Goal: Task Accomplishment & Management: Use online tool/utility

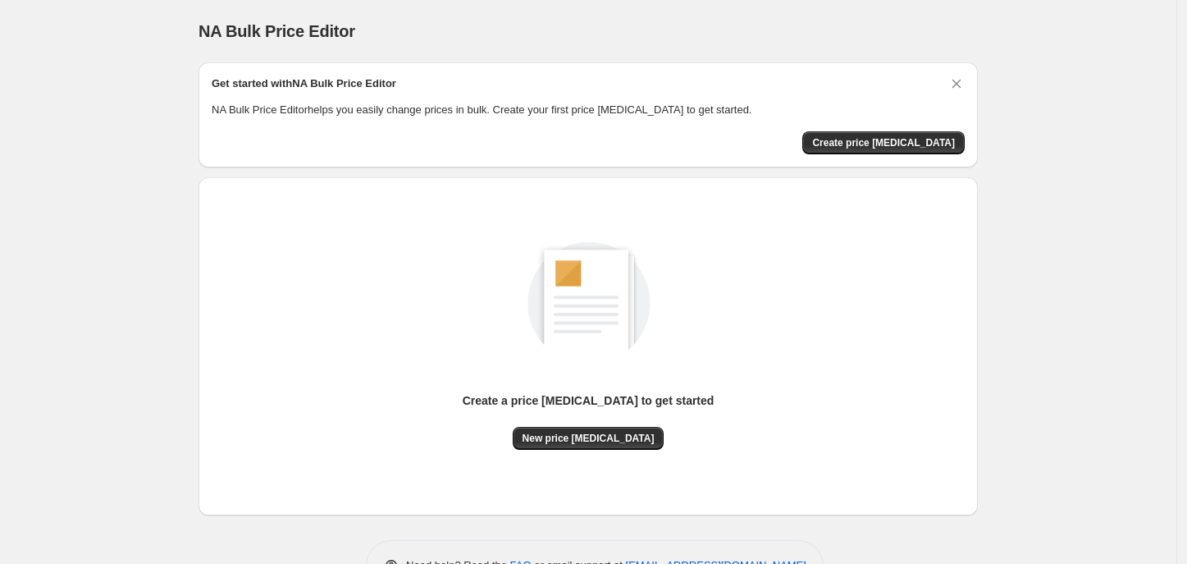
click at [600, 423] on div "Create a price change job to get started" at bounding box center [589, 409] width 252 height 34
click at [596, 438] on span "New price change job" at bounding box center [589, 438] width 132 height 13
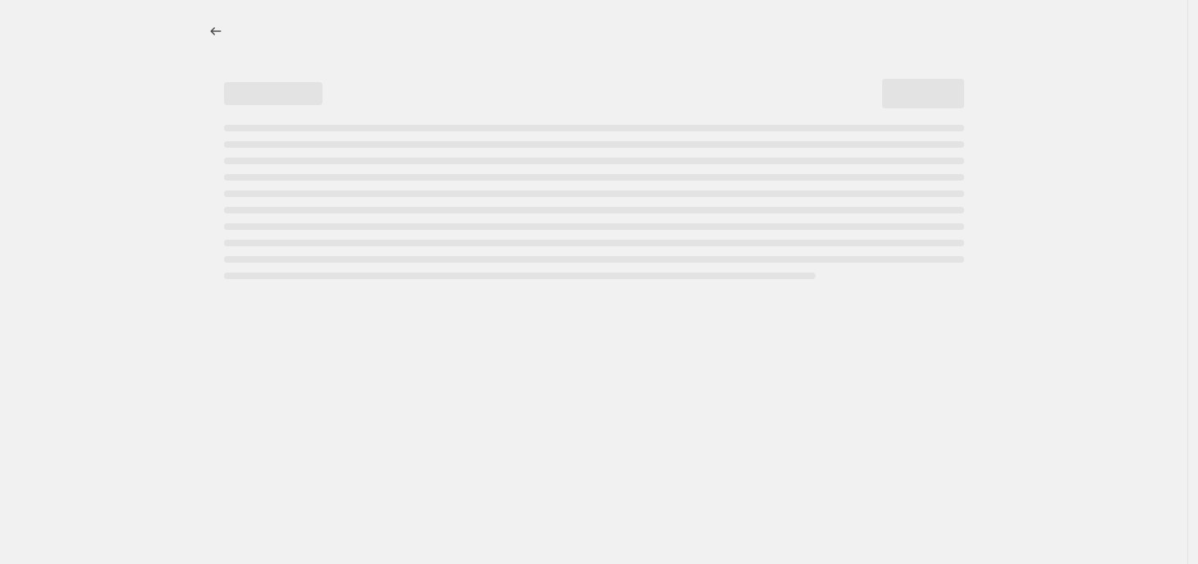
select select "percentage"
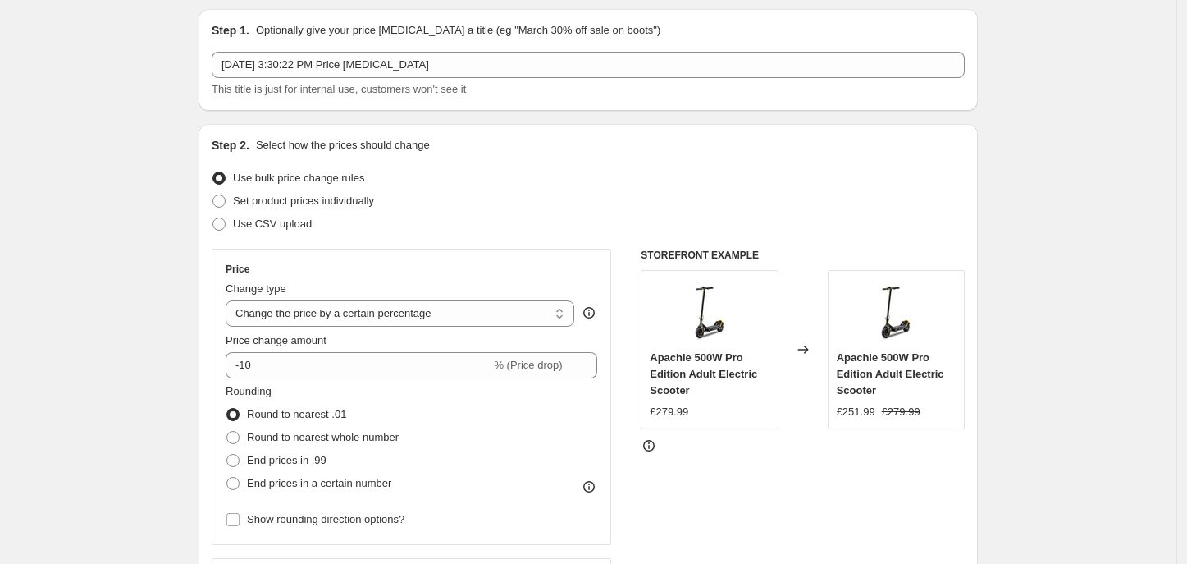
scroll to position [103, 0]
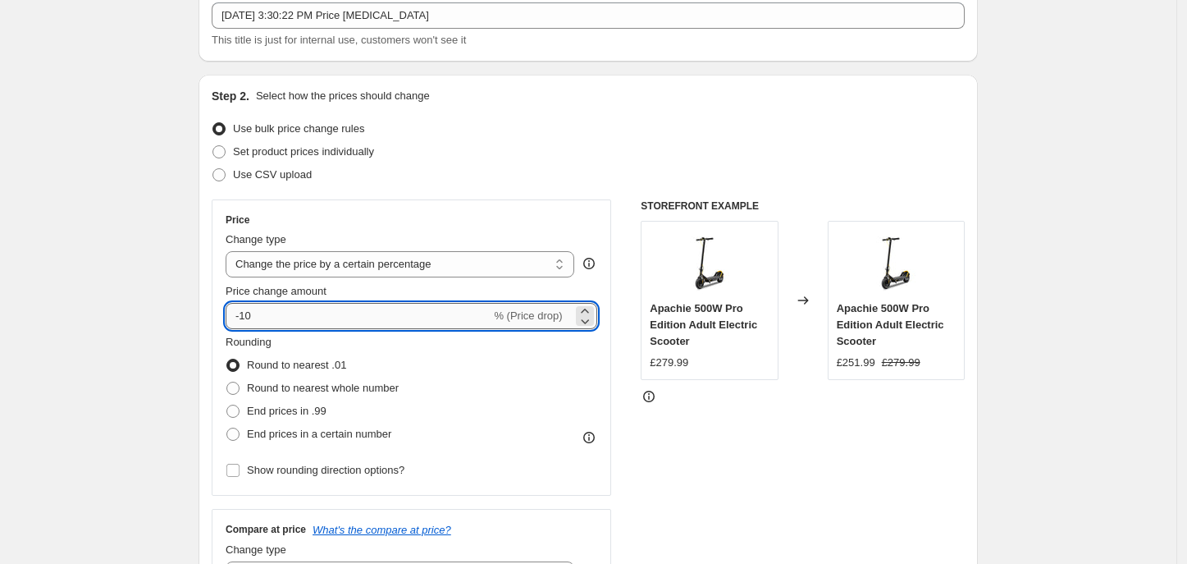
click at [321, 316] on input "-10" at bounding box center [358, 316] width 265 height 26
type input "-1"
type input "-35"
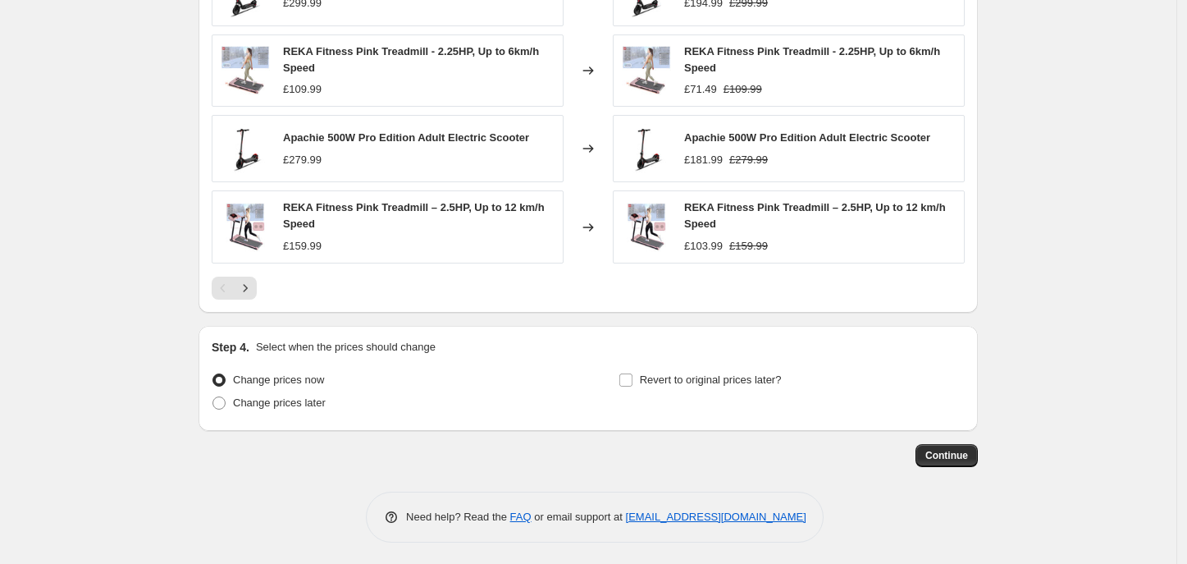
scroll to position [1089, 0]
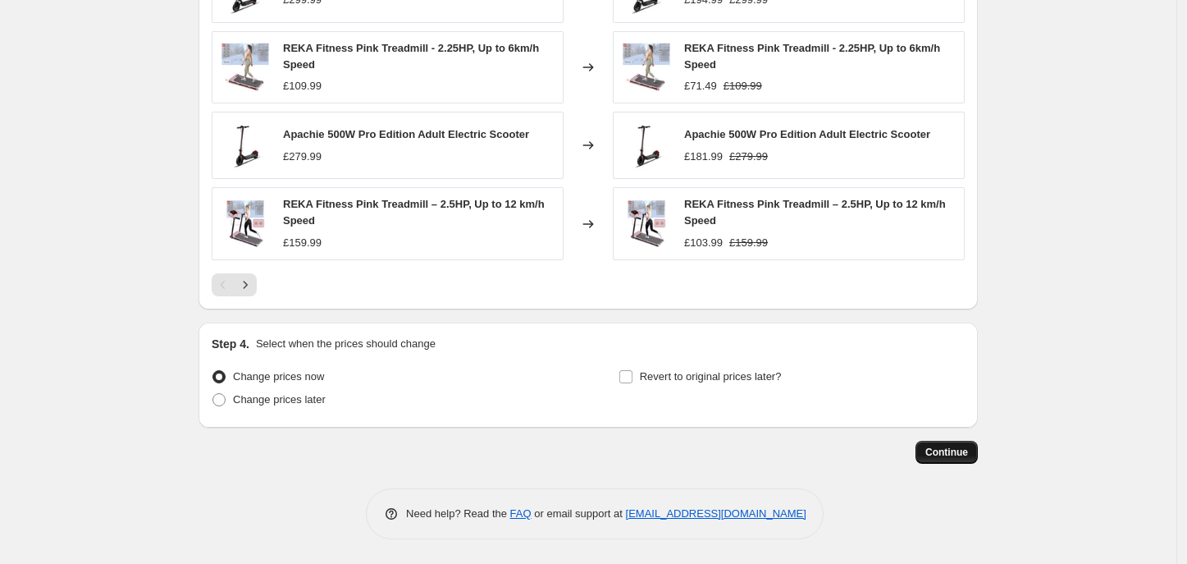
click at [965, 455] on span "Continue" at bounding box center [946, 451] width 43 height 13
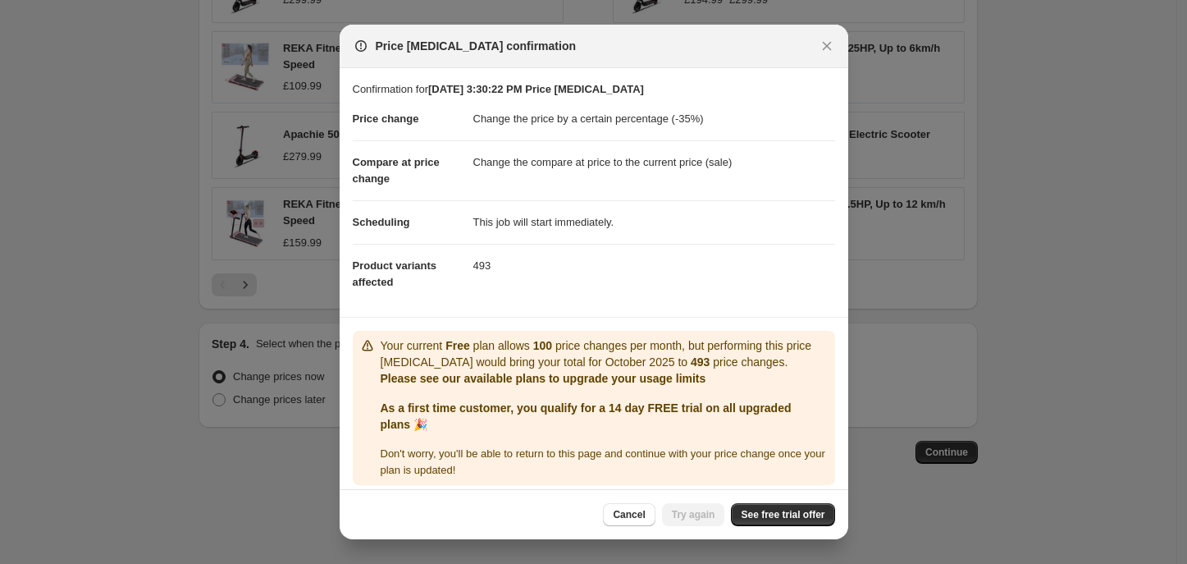
scroll to position [10, 0]
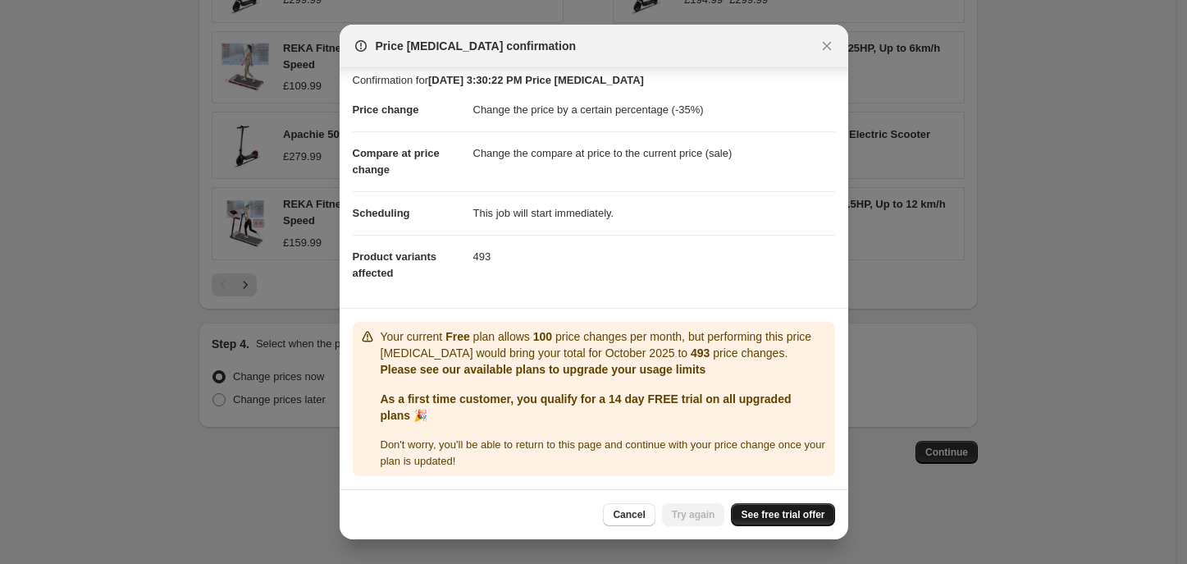
click at [801, 513] on span "See free trial offer" at bounding box center [783, 514] width 84 height 13
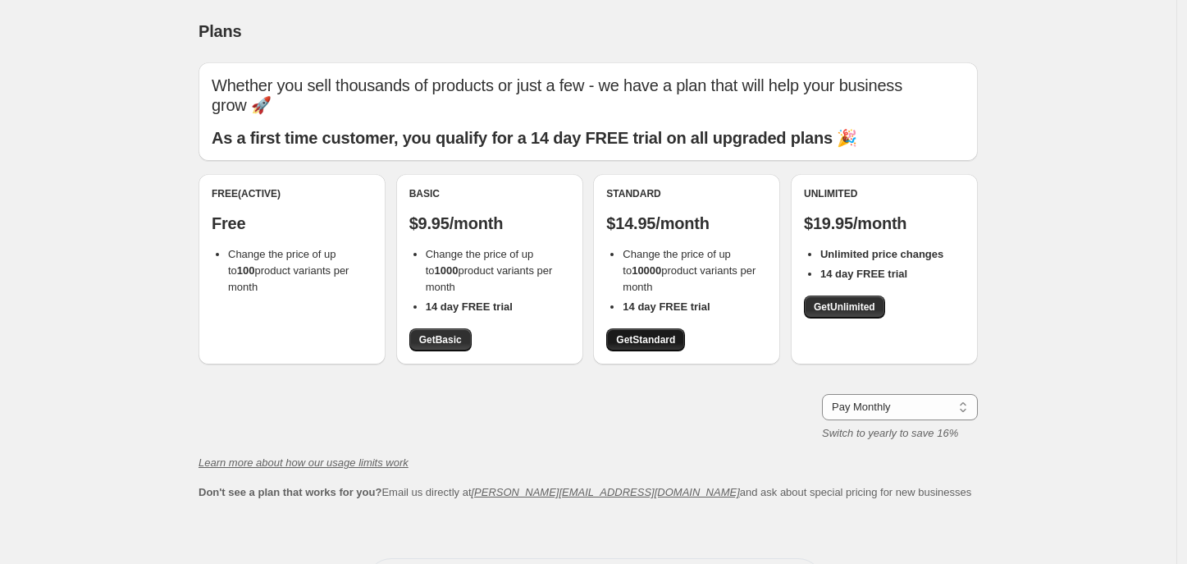
click at [665, 343] on span "Get Standard" at bounding box center [645, 339] width 59 height 13
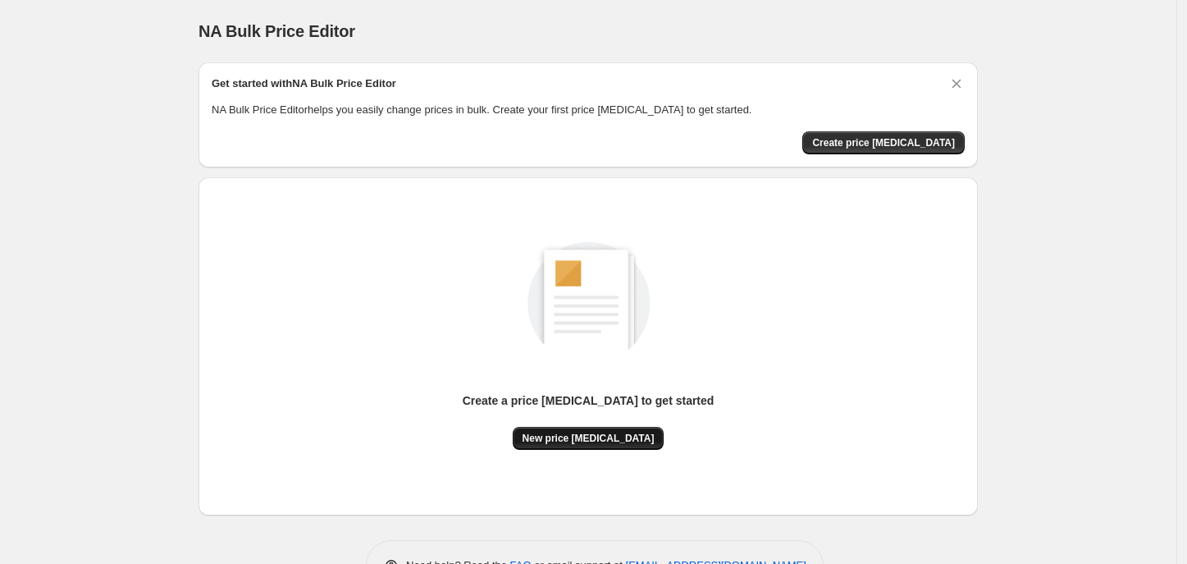
click at [607, 436] on span "New price [MEDICAL_DATA]" at bounding box center [589, 438] width 132 height 13
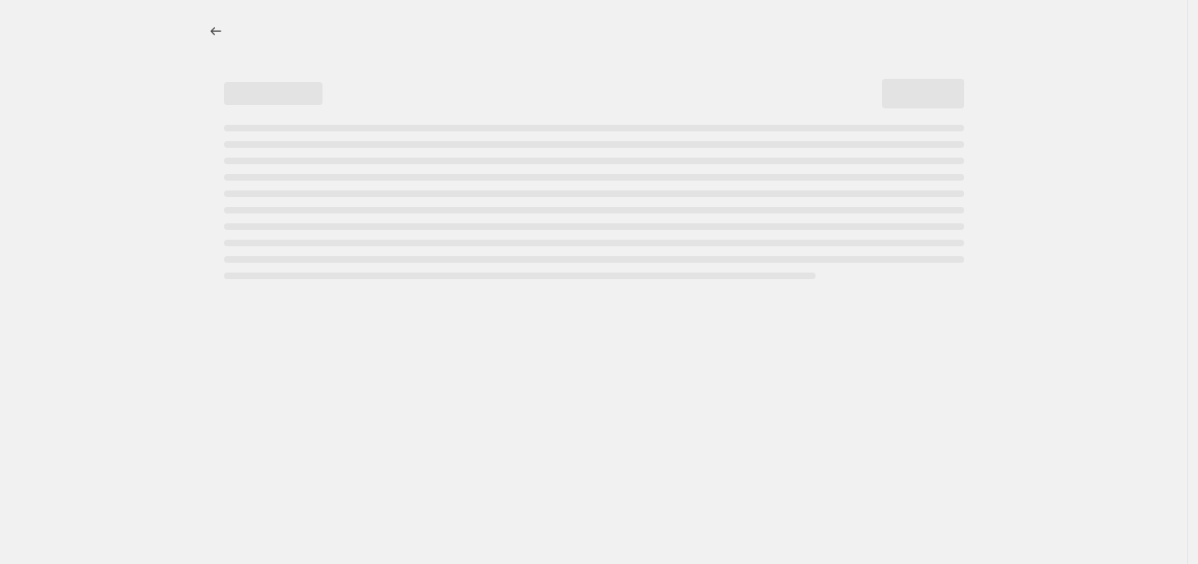
select select "percentage"
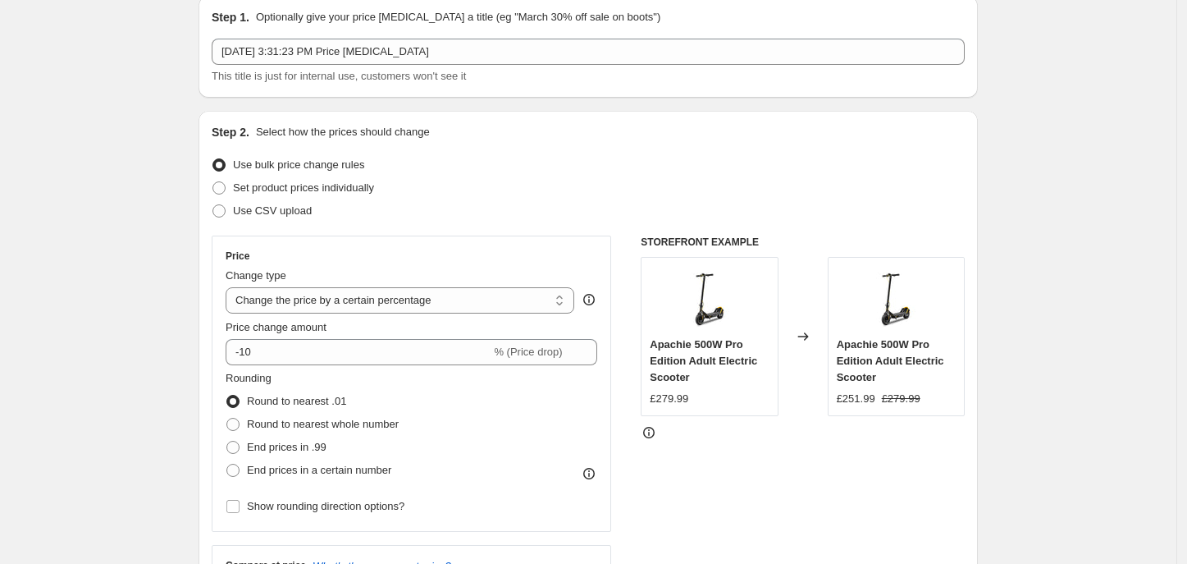
scroll to position [103, 0]
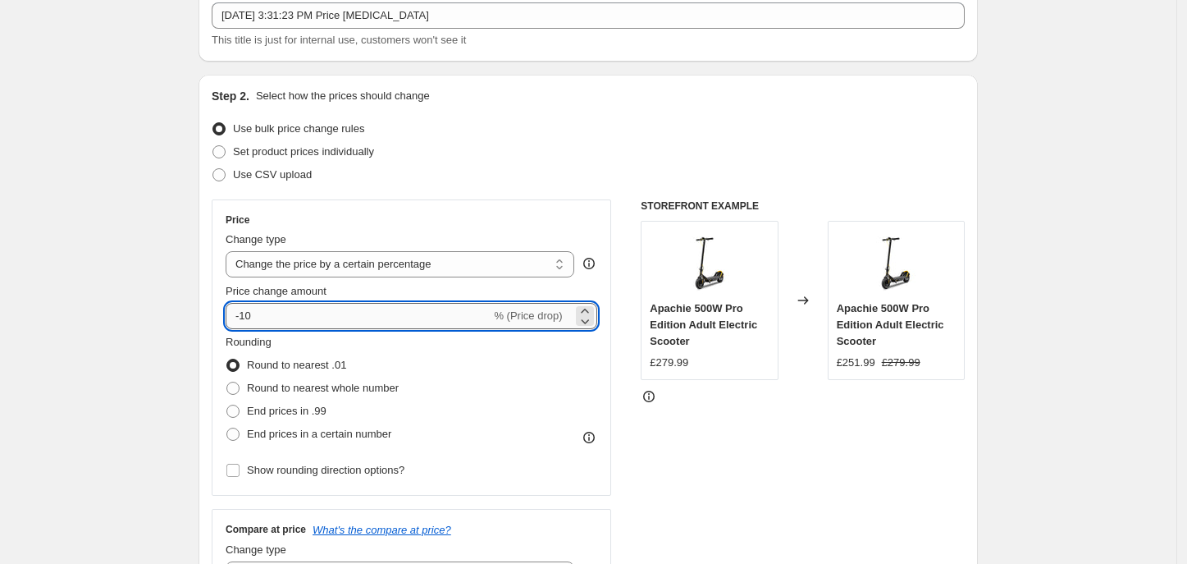
click at [330, 317] on input "-10" at bounding box center [358, 316] width 265 height 26
type input "-1"
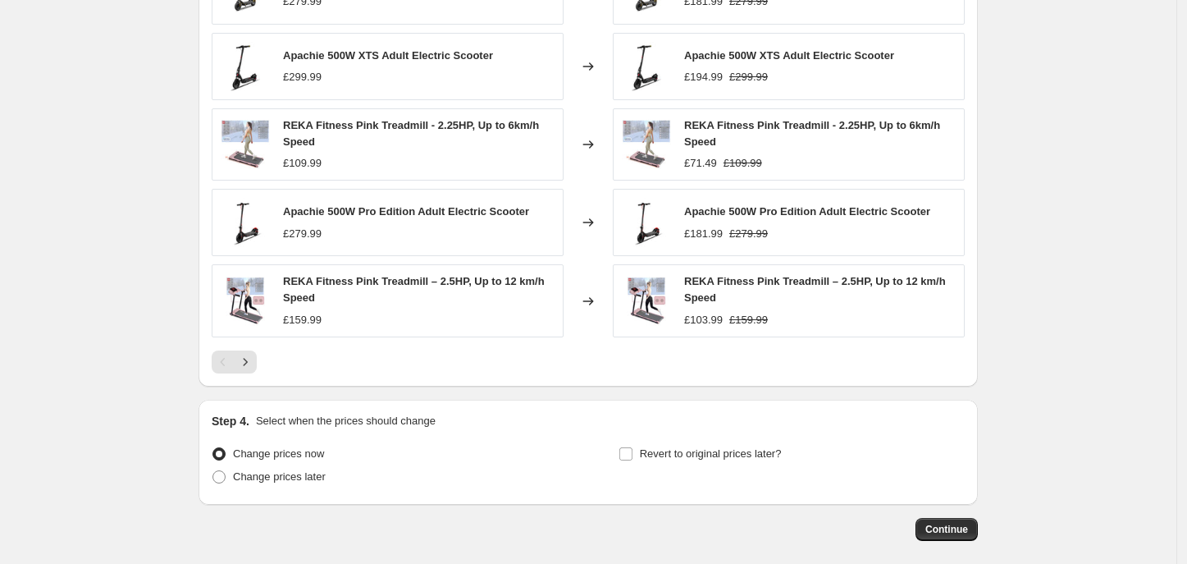
scroll to position [987, 0]
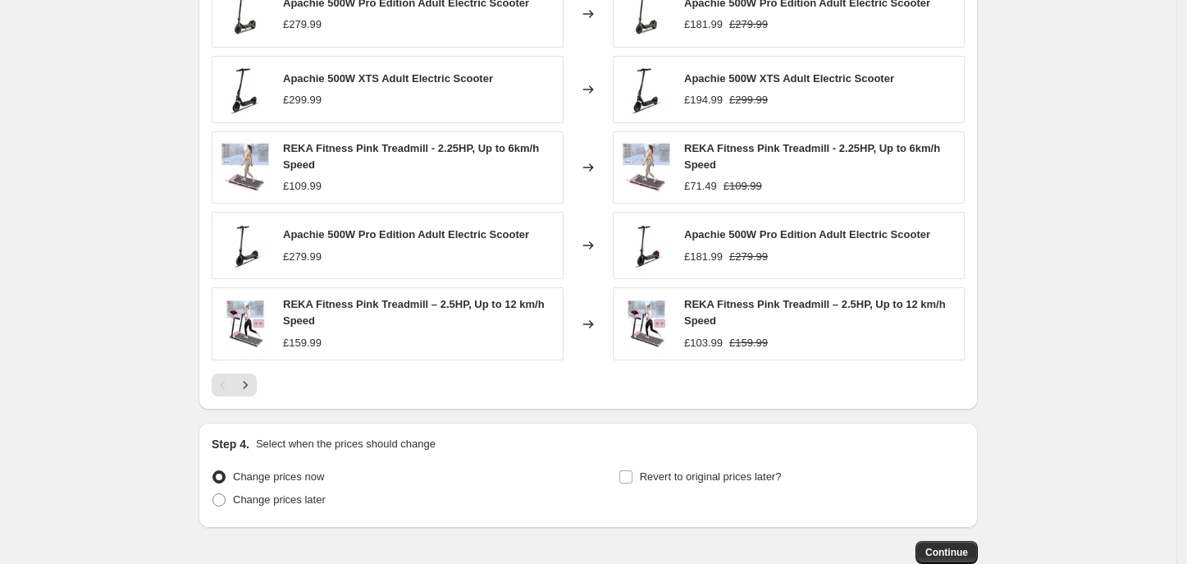
click at [255, 374] on div "Apachie 500W Pro Edition Adult Electric Scooter £279.99 Changed to Apachie 500W…" at bounding box center [588, 188] width 753 height 416
click at [252, 385] on icon "Next" at bounding box center [245, 385] width 16 height 16
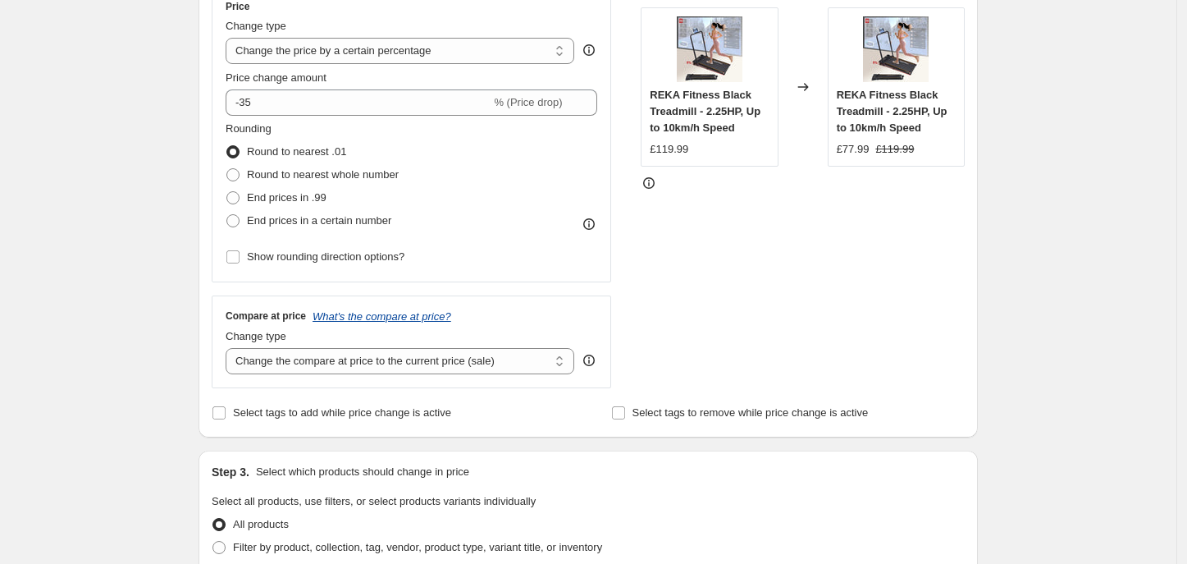
scroll to position [167, 0]
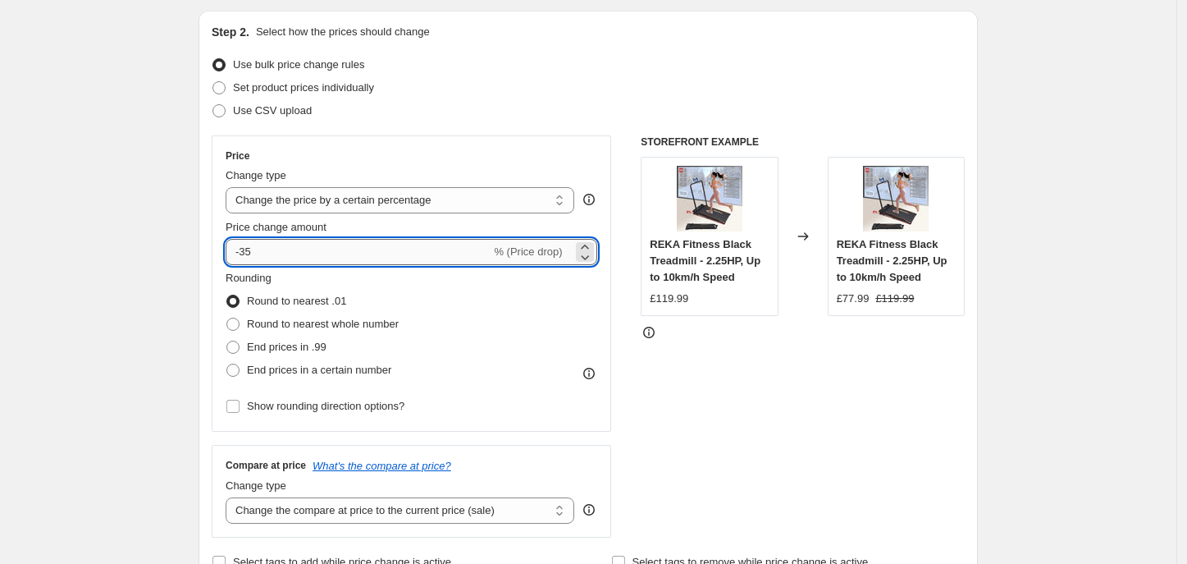
click at [291, 261] on input "-35" at bounding box center [358, 252] width 265 height 26
type input "-3"
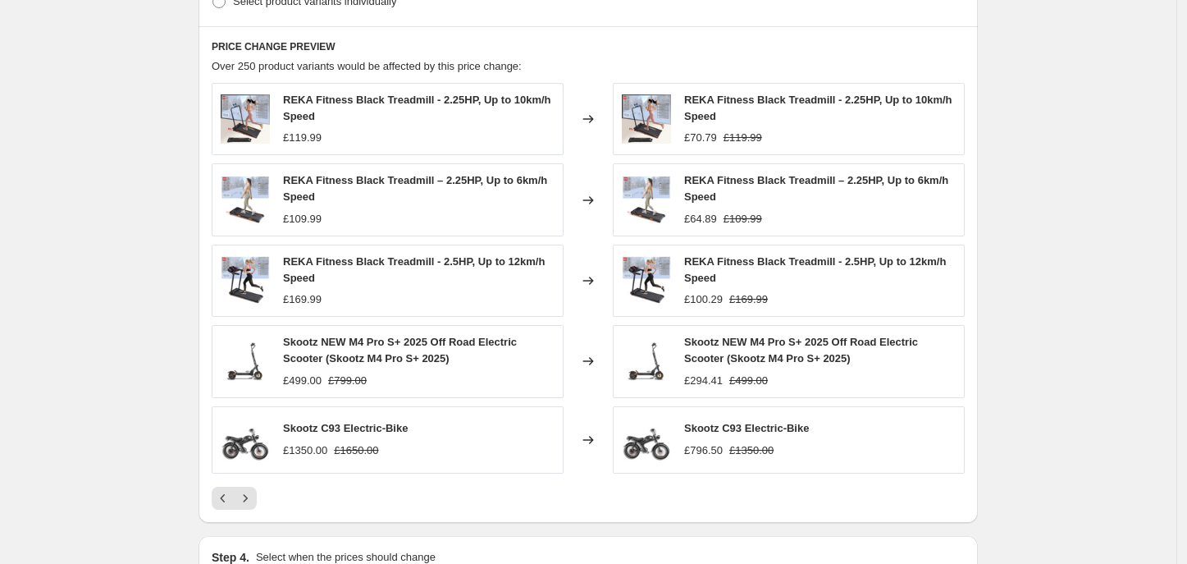
scroll to position [1089, 0]
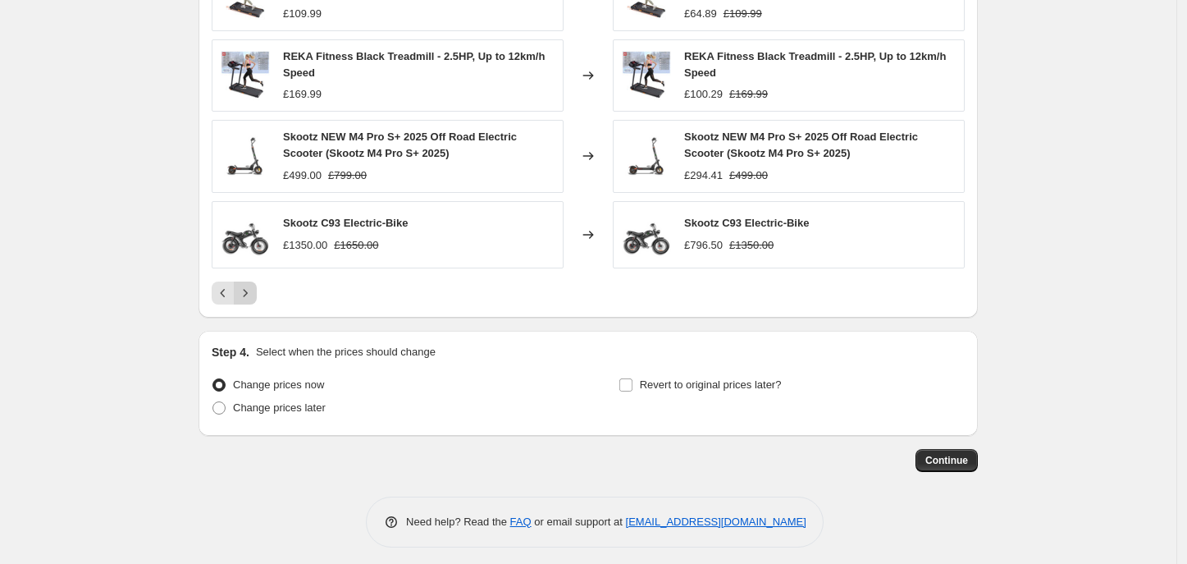
click at [253, 295] on icon "Next" at bounding box center [245, 293] width 16 height 16
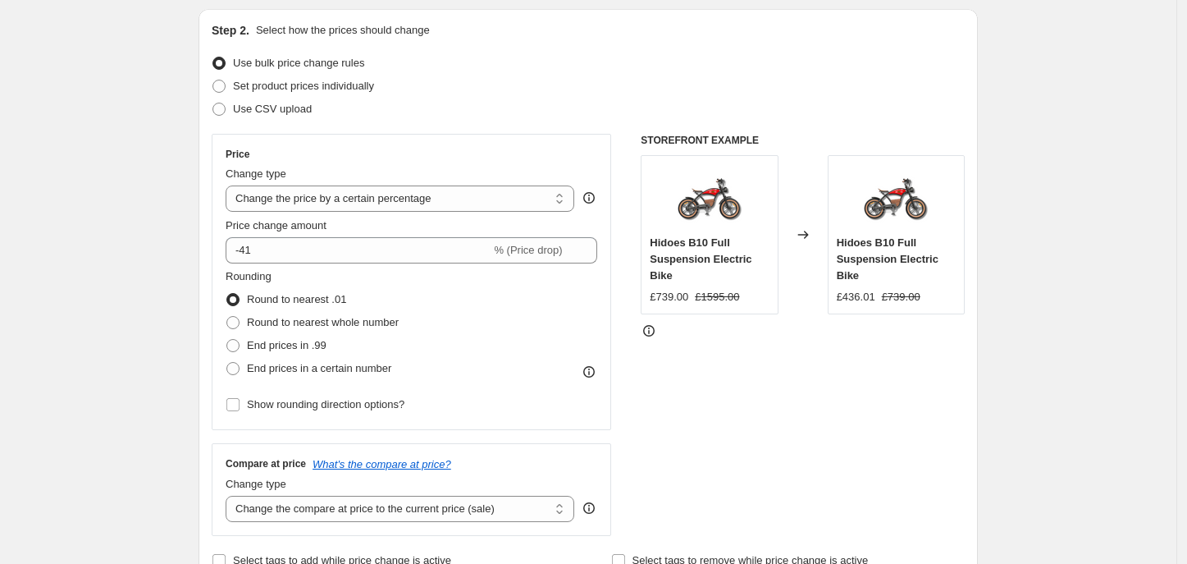
scroll to position [167, 0]
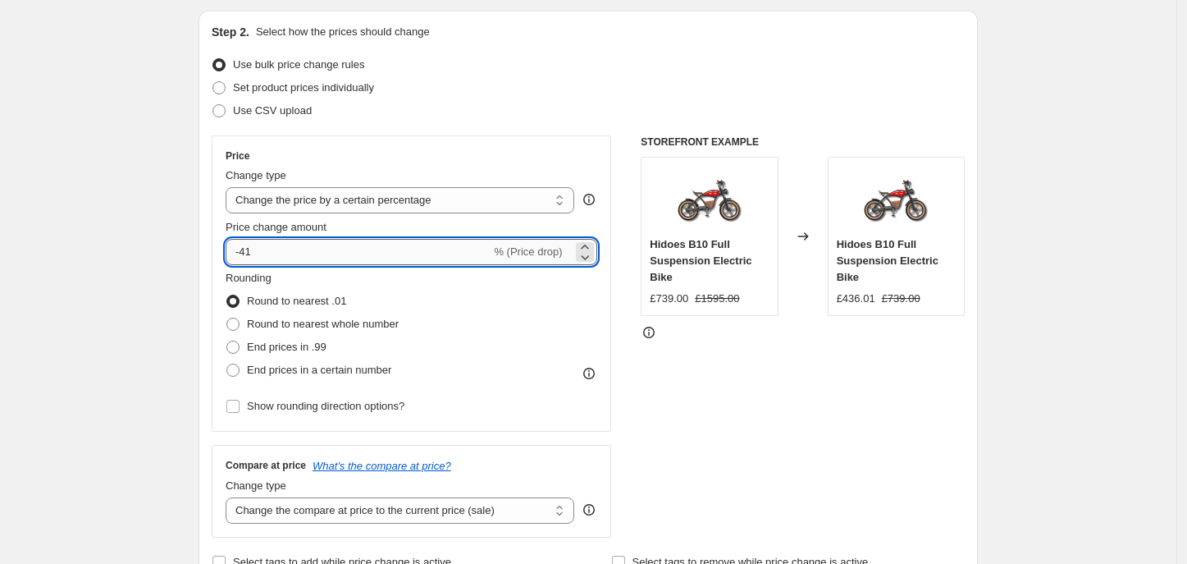
click at [305, 253] on input "-41" at bounding box center [358, 252] width 265 height 26
type input "-4"
type input "-50"
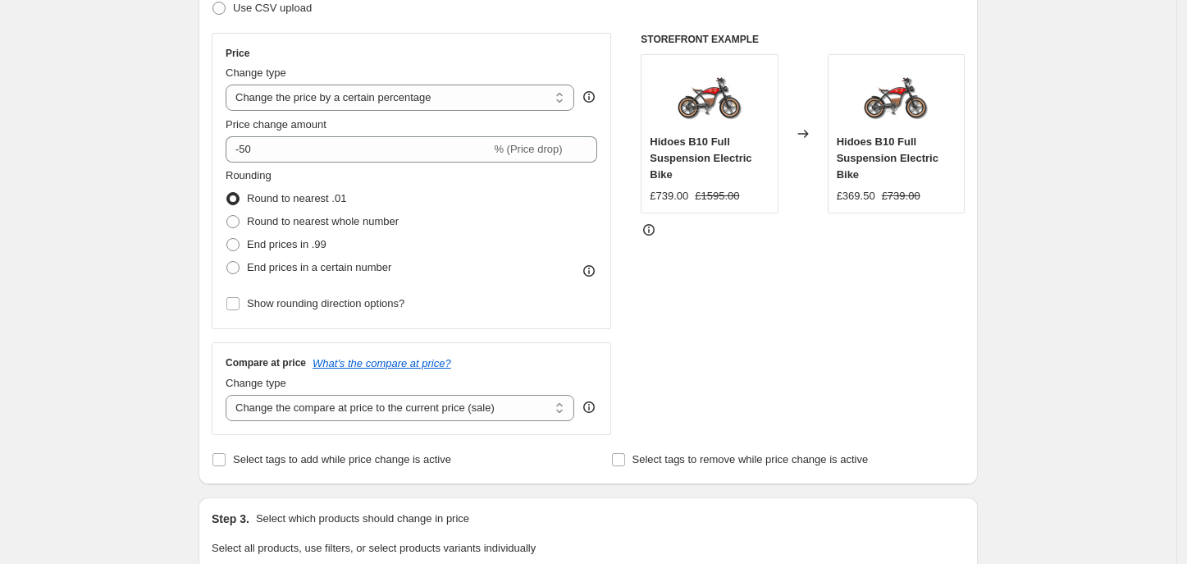
click at [154, 272] on div "Create new price change job. This page is ready Create new price change job Dra…" at bounding box center [588, 564] width 1176 height 1667
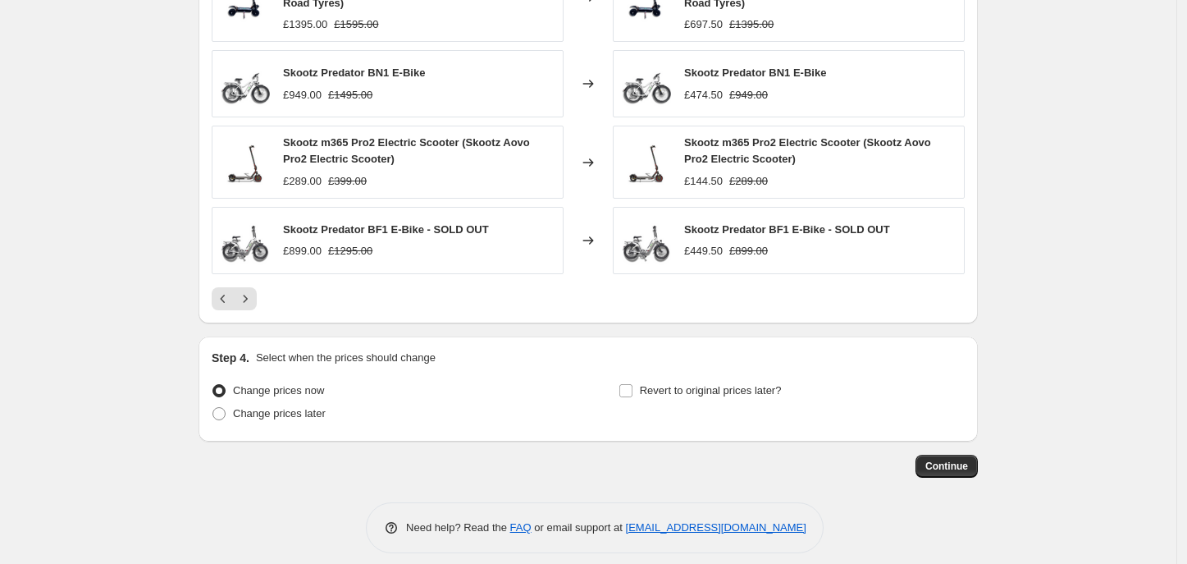
scroll to position [1106, 0]
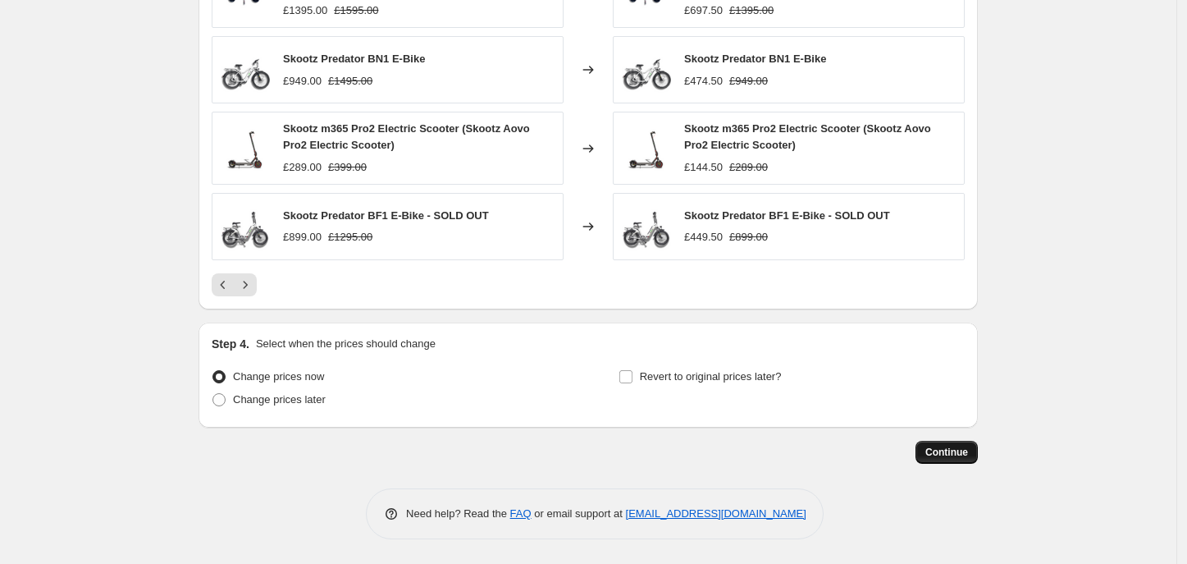
click at [966, 446] on span "Continue" at bounding box center [946, 451] width 43 height 13
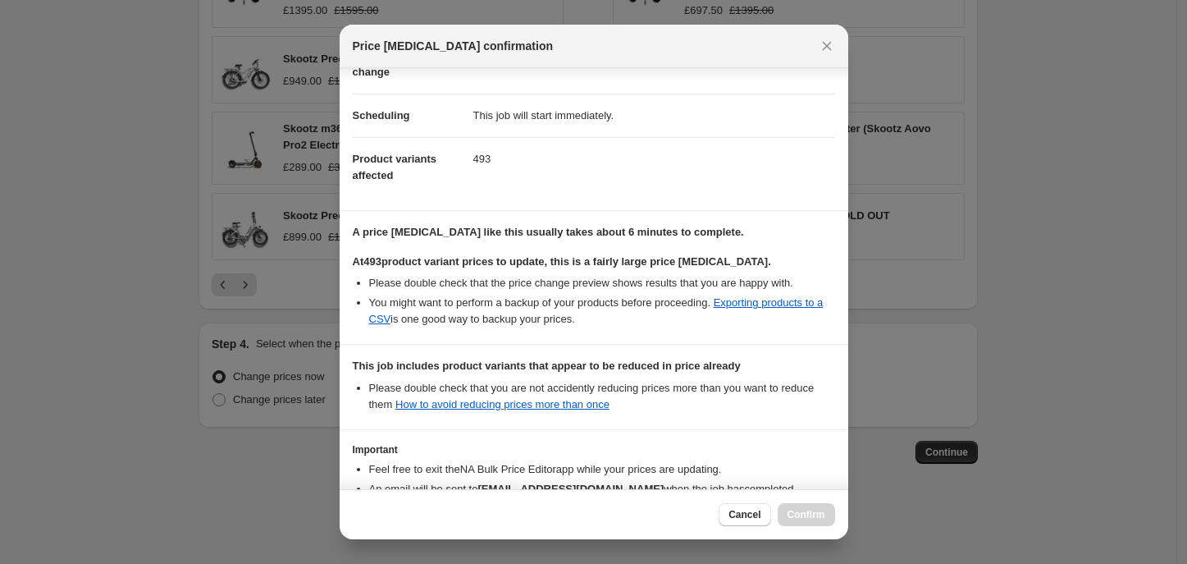
scroll to position [218, 0]
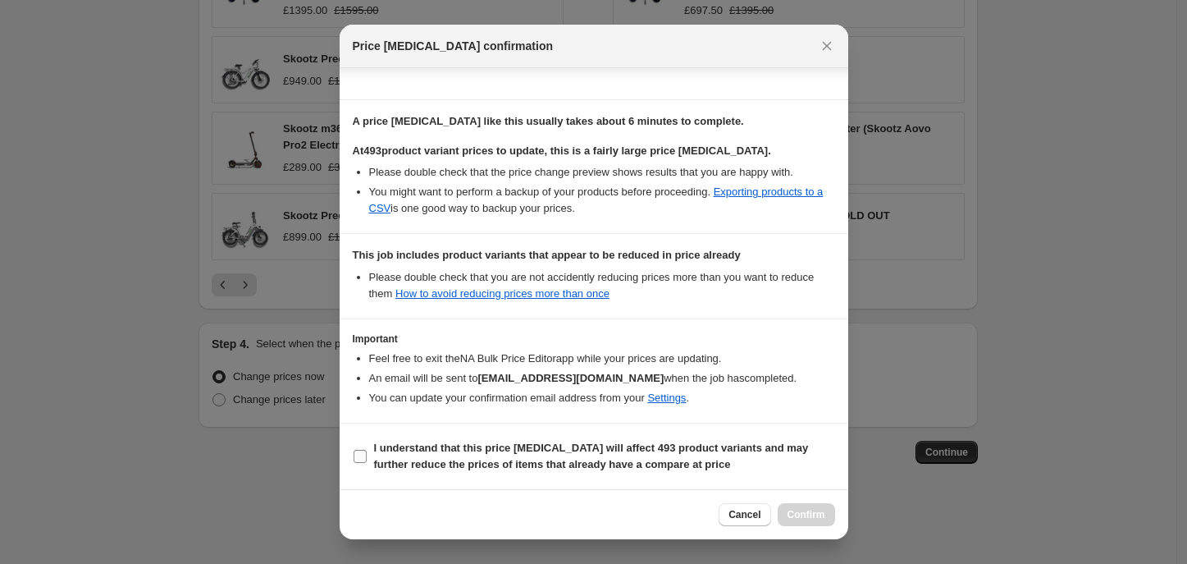
click at [432, 455] on span "I understand that this price change job will affect 493 product variants and ma…" at bounding box center [604, 456] width 461 height 33
click at [367, 455] on input "I understand that this price change job will affect 493 product variants and ma…" at bounding box center [360, 456] width 13 height 13
checkbox input "true"
click at [801, 514] on span "Confirm" at bounding box center [807, 514] width 38 height 13
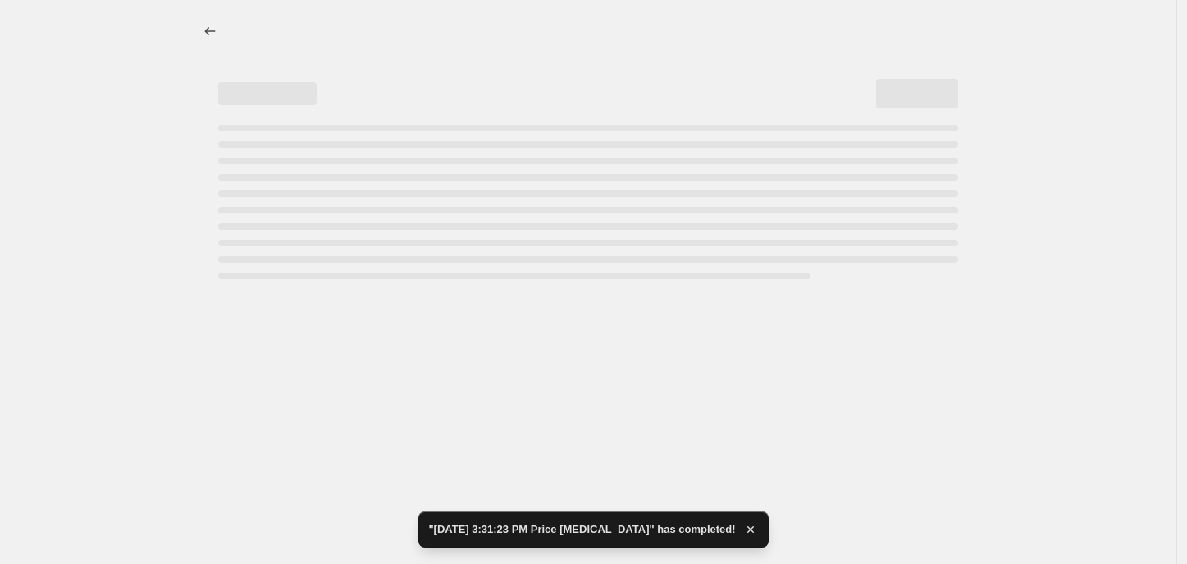
select select "percentage"
